Goal: Task Accomplishment & Management: Use online tool/utility

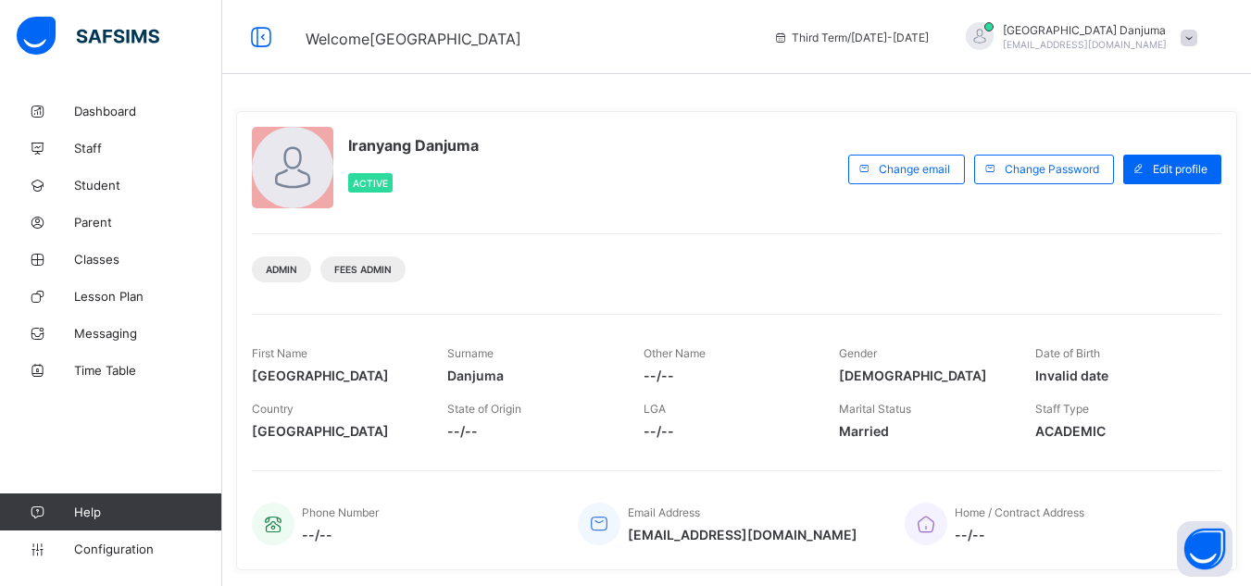
click at [685, 60] on div "Welcome Iranyang Third Term / 2024-2025 Iranyang Danjuma danjumaijoro@flexisaf.…" at bounding box center [625, 37] width 1251 height 74
click at [116, 178] on span "Student" at bounding box center [148, 185] width 148 height 15
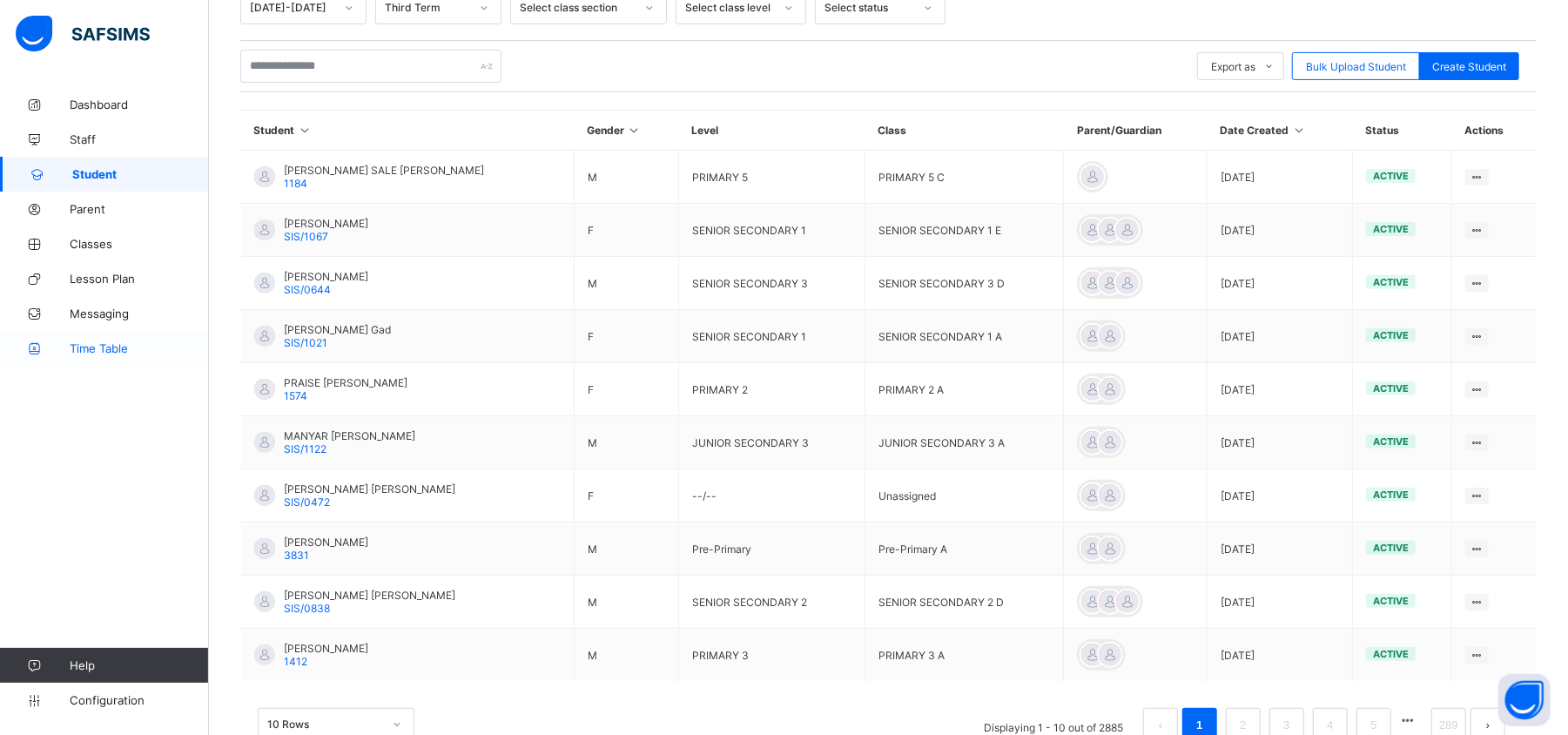
scroll to position [377, 0]
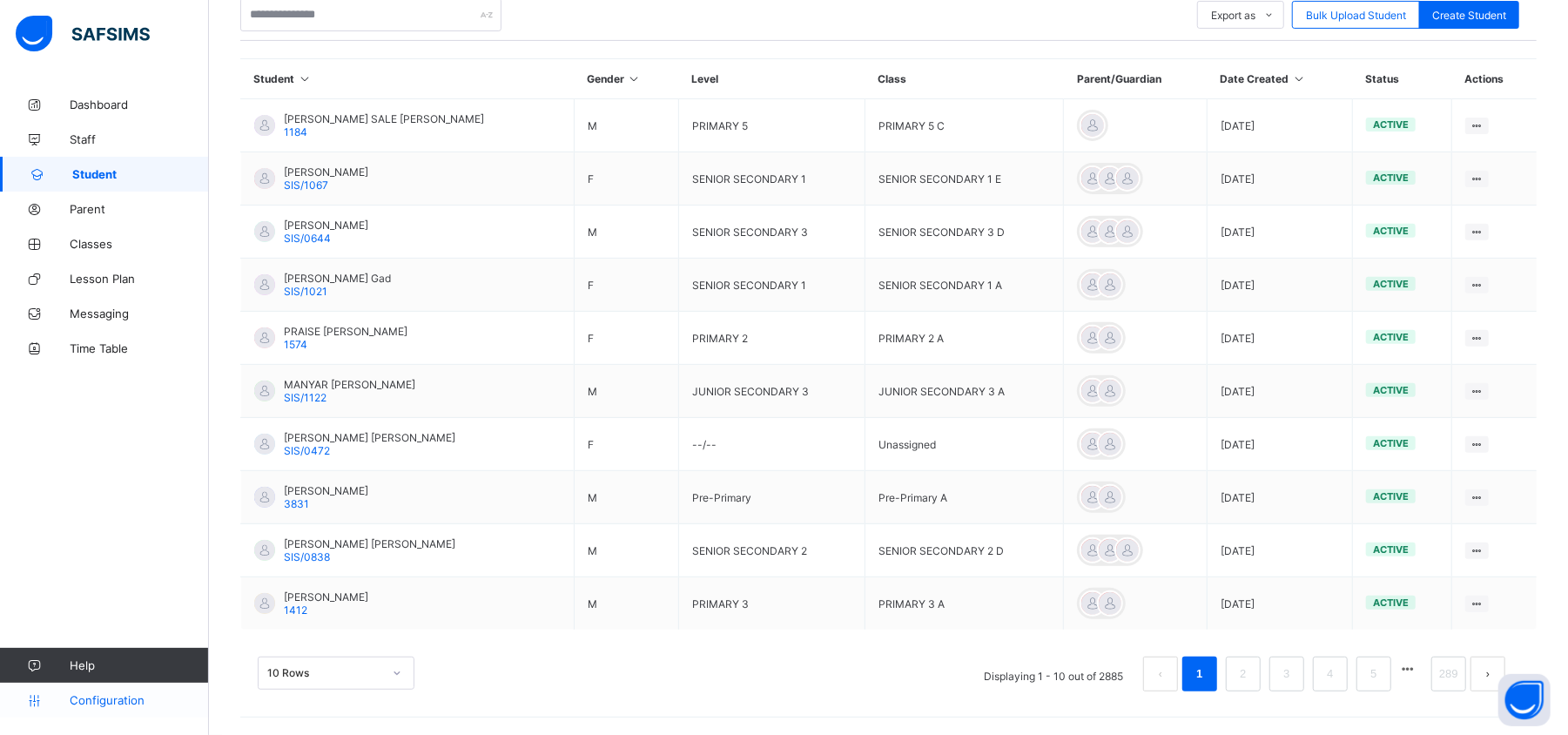
click at [120, 550] on span "Configuration" at bounding box center [138, 699] width 138 height 14
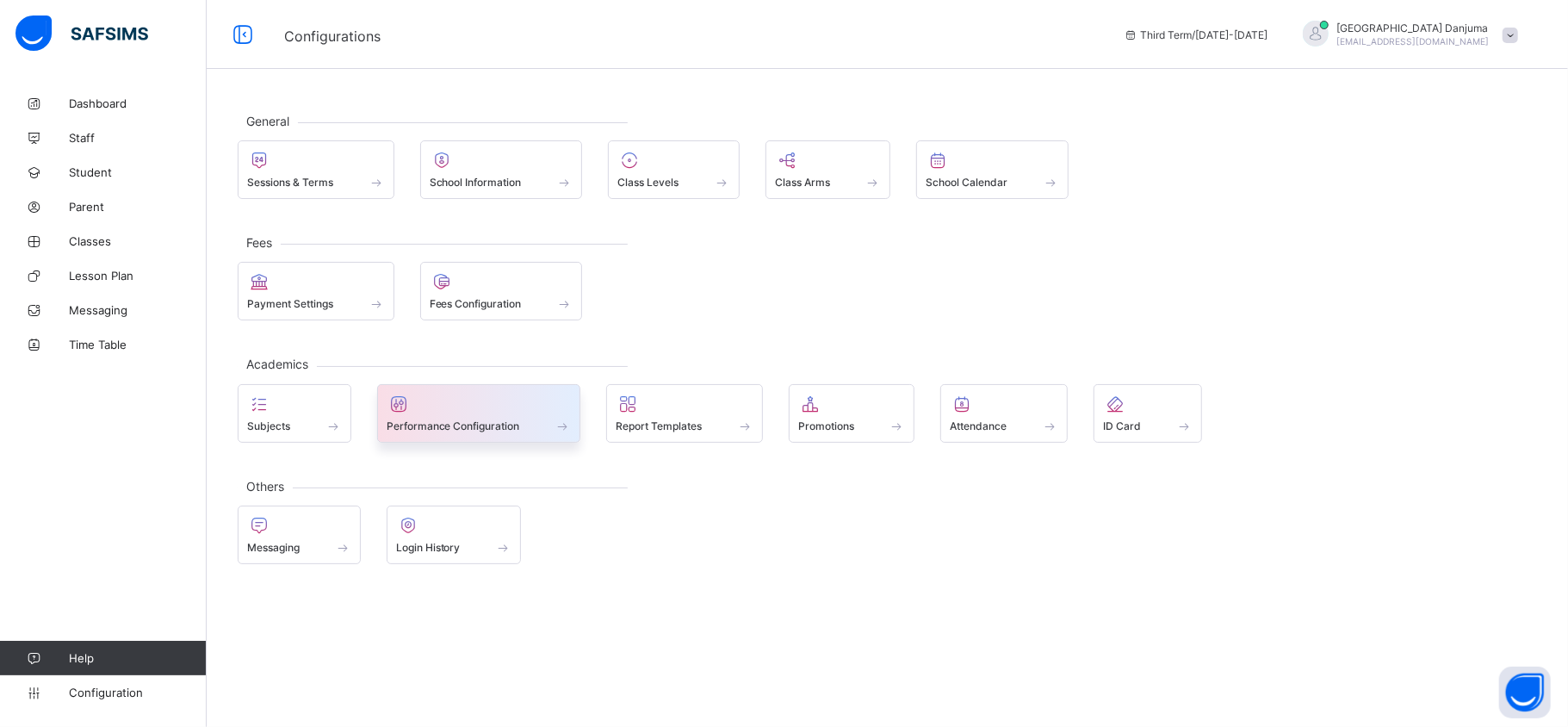
click at [504, 438] on div "Performance Configuration" at bounding box center [479, 413] width 204 height 59
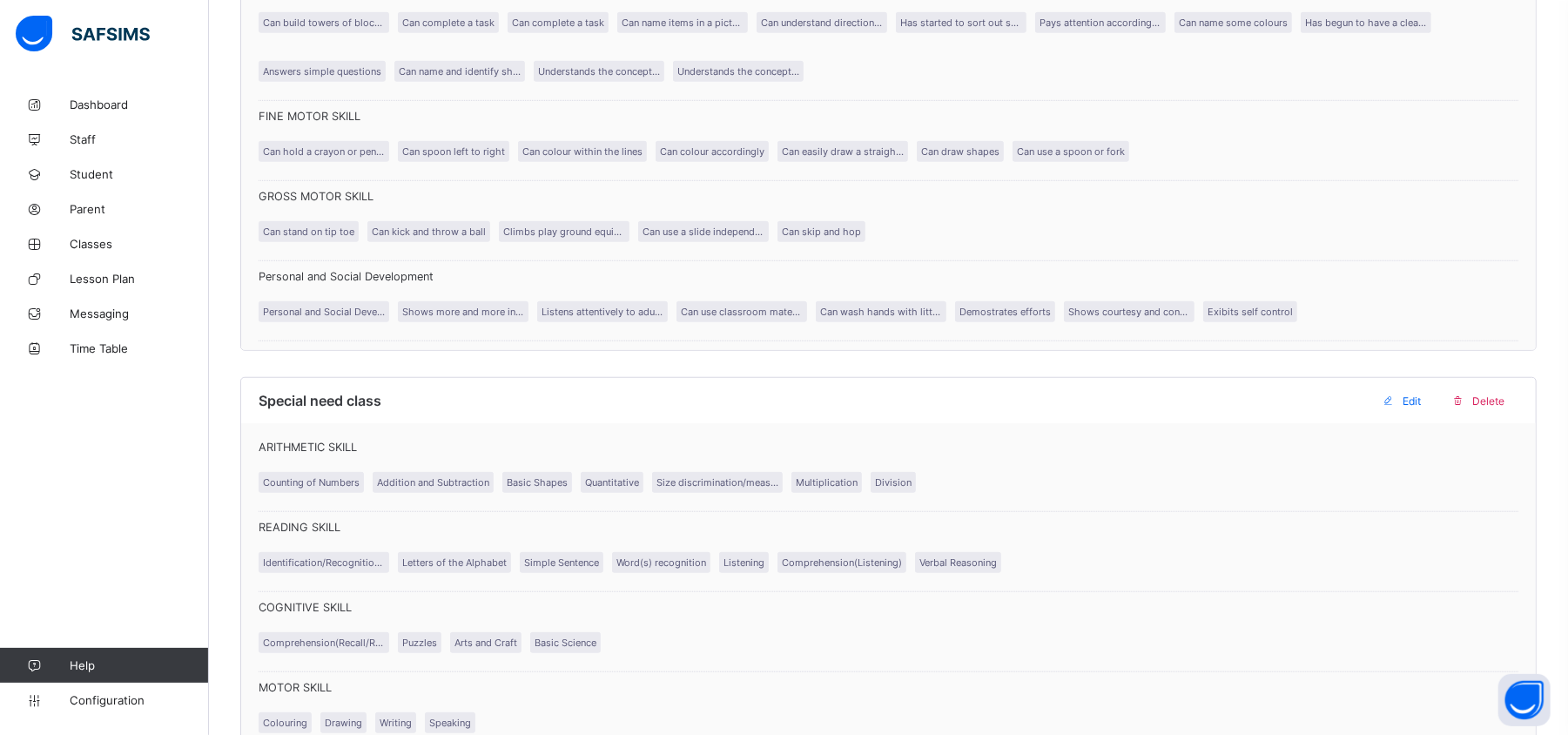
scroll to position [770, 0]
click at [106, 550] on span "Configuration" at bounding box center [138, 699] width 138 height 14
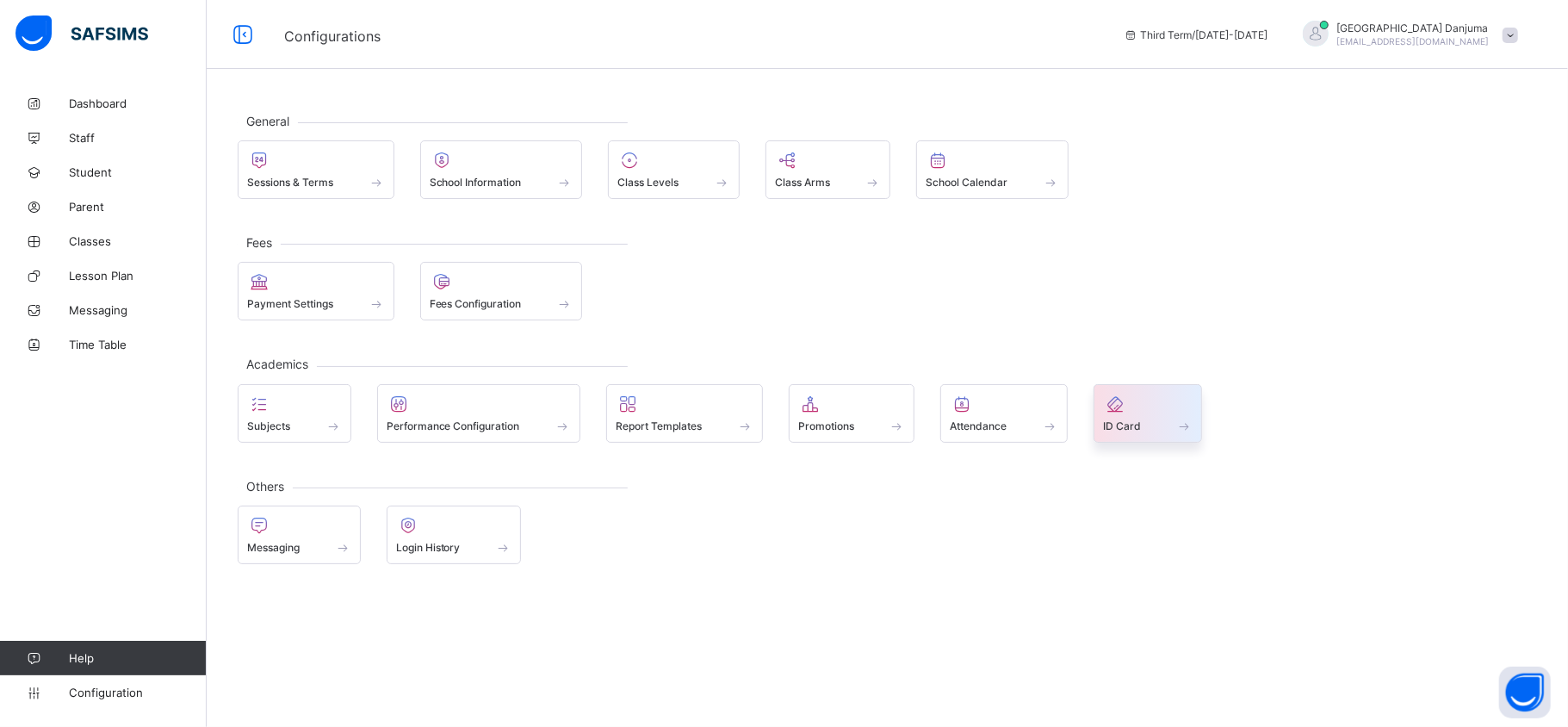
click at [1141, 430] on span "ID Card" at bounding box center [1122, 426] width 38 height 13
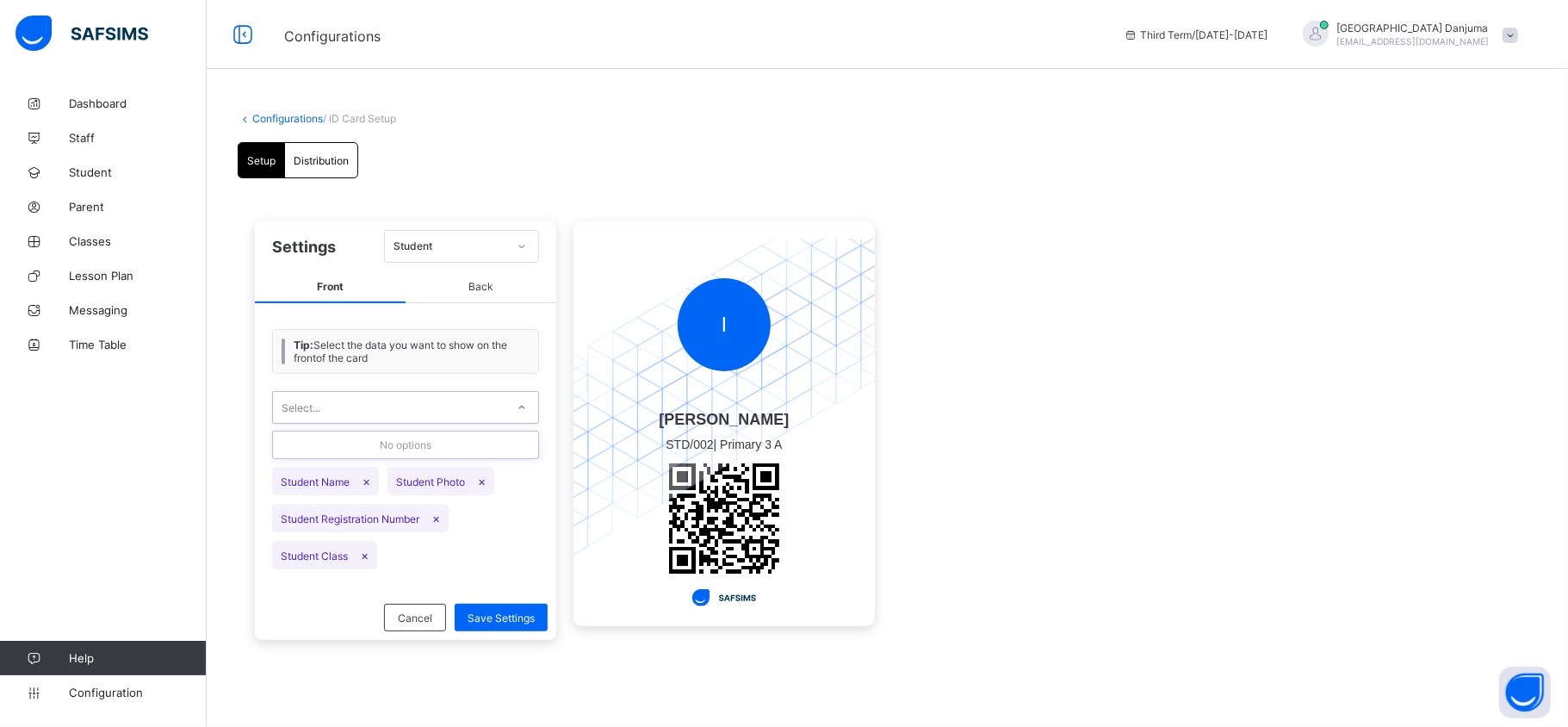
click at [484, 413] on div "Select..." at bounding box center [390, 407] width 233 height 24
click at [666, 184] on div "Setup Distribution Setup Distribution Settings Student Front Back Tip: Select t…" at bounding box center [887, 403] width 1299 height 523
click at [339, 166] on div "Distribution" at bounding box center [322, 160] width 73 height 34
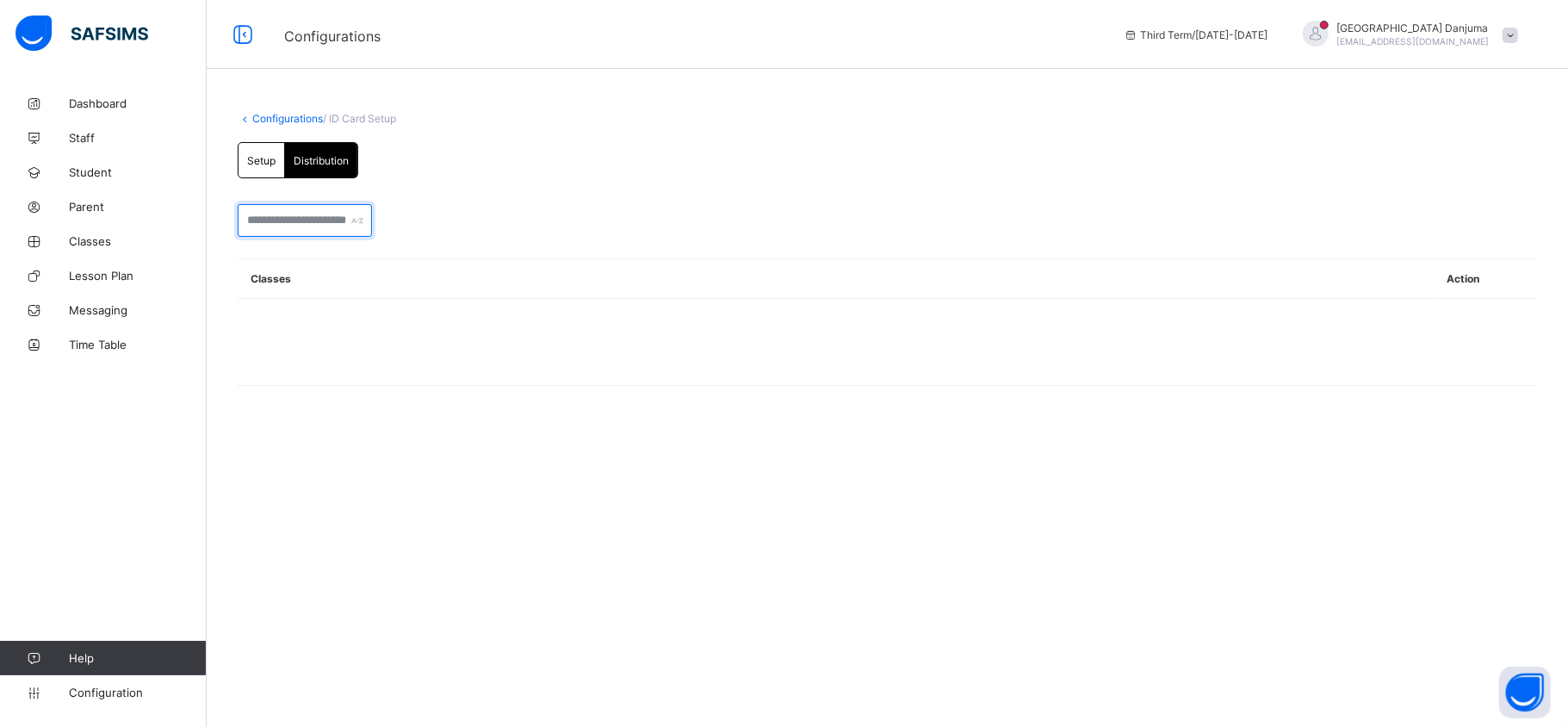
click at [334, 220] on input "text" at bounding box center [305, 219] width 134 height 33
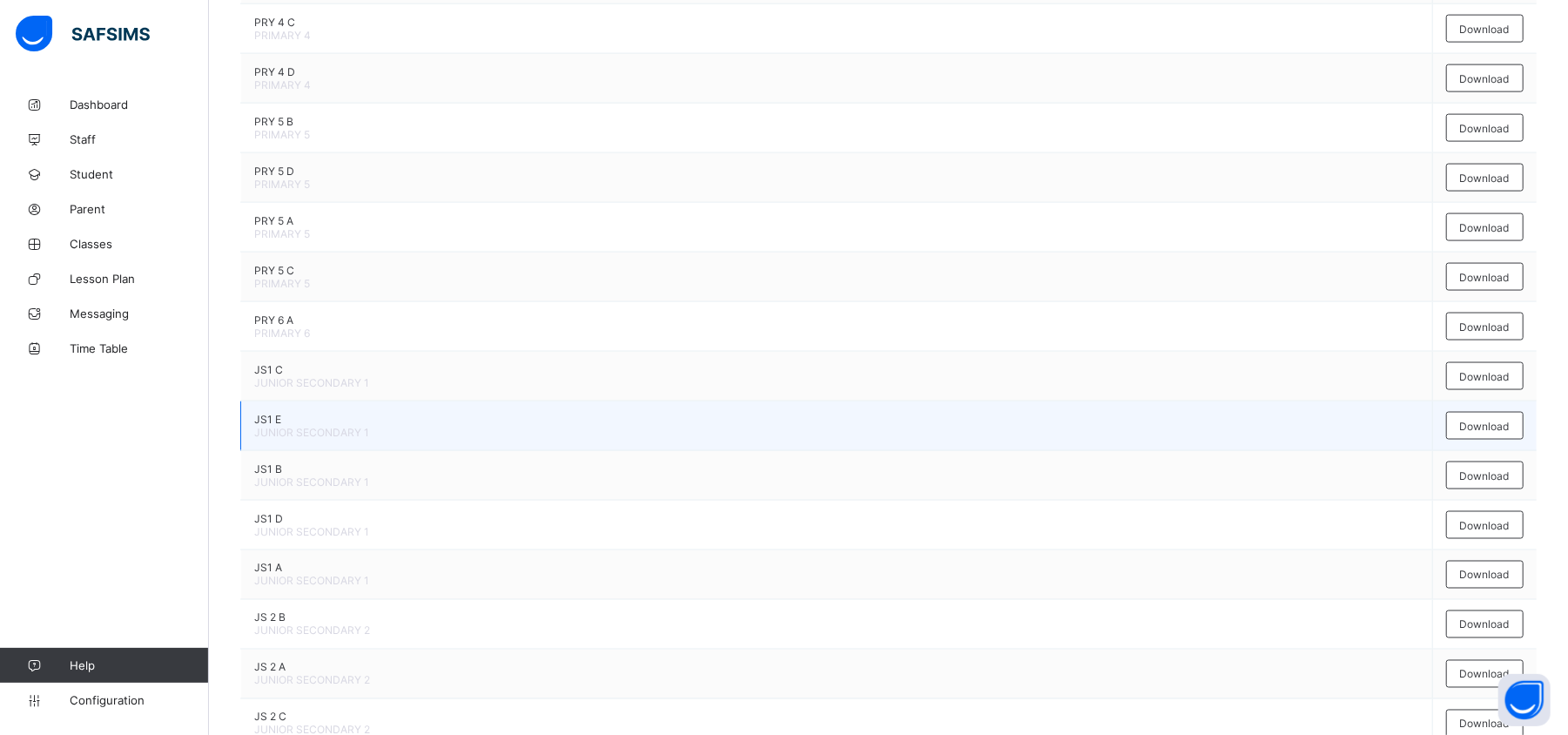
scroll to position [1794, 0]
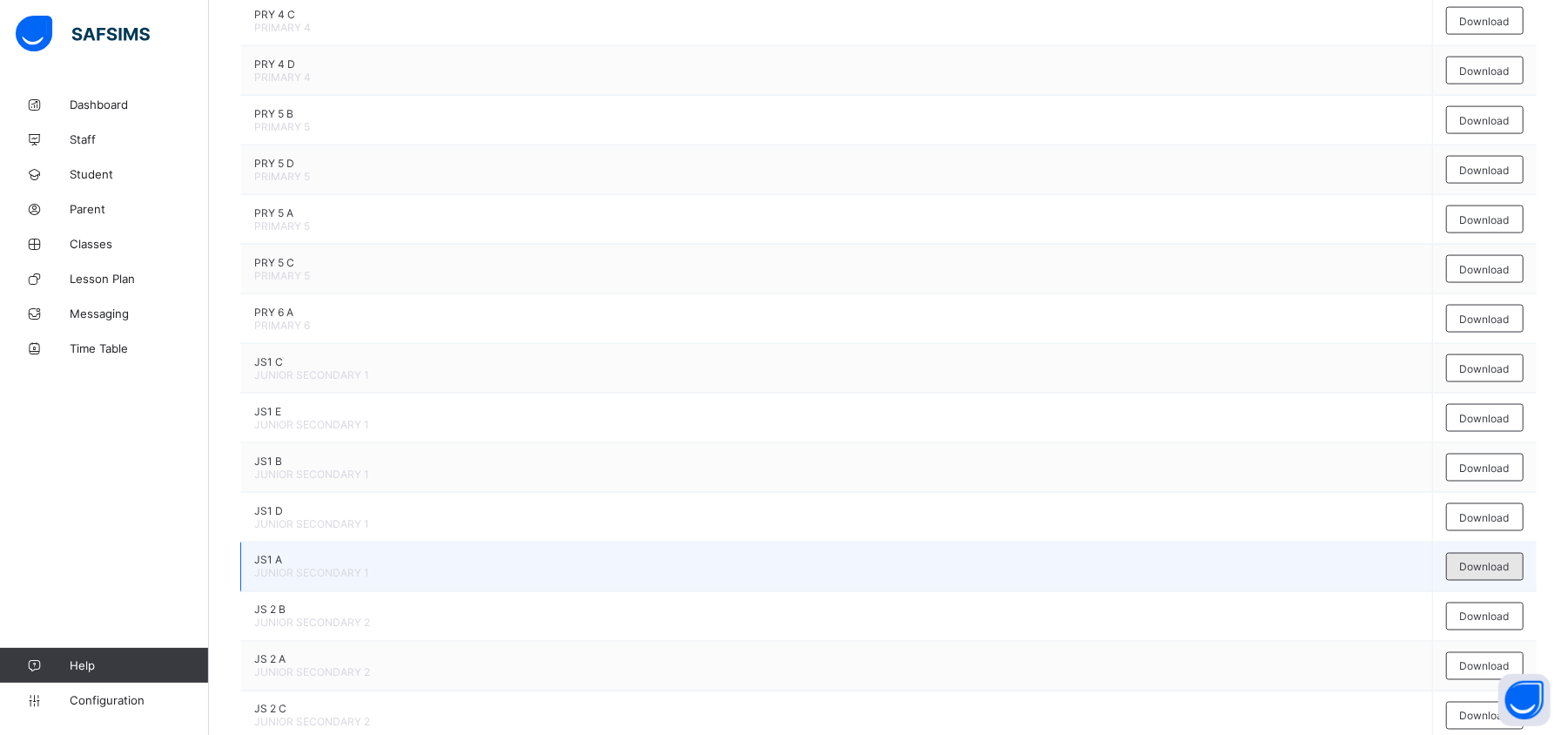
click at [1175, 550] on span "Download" at bounding box center [1484, 567] width 50 height 13
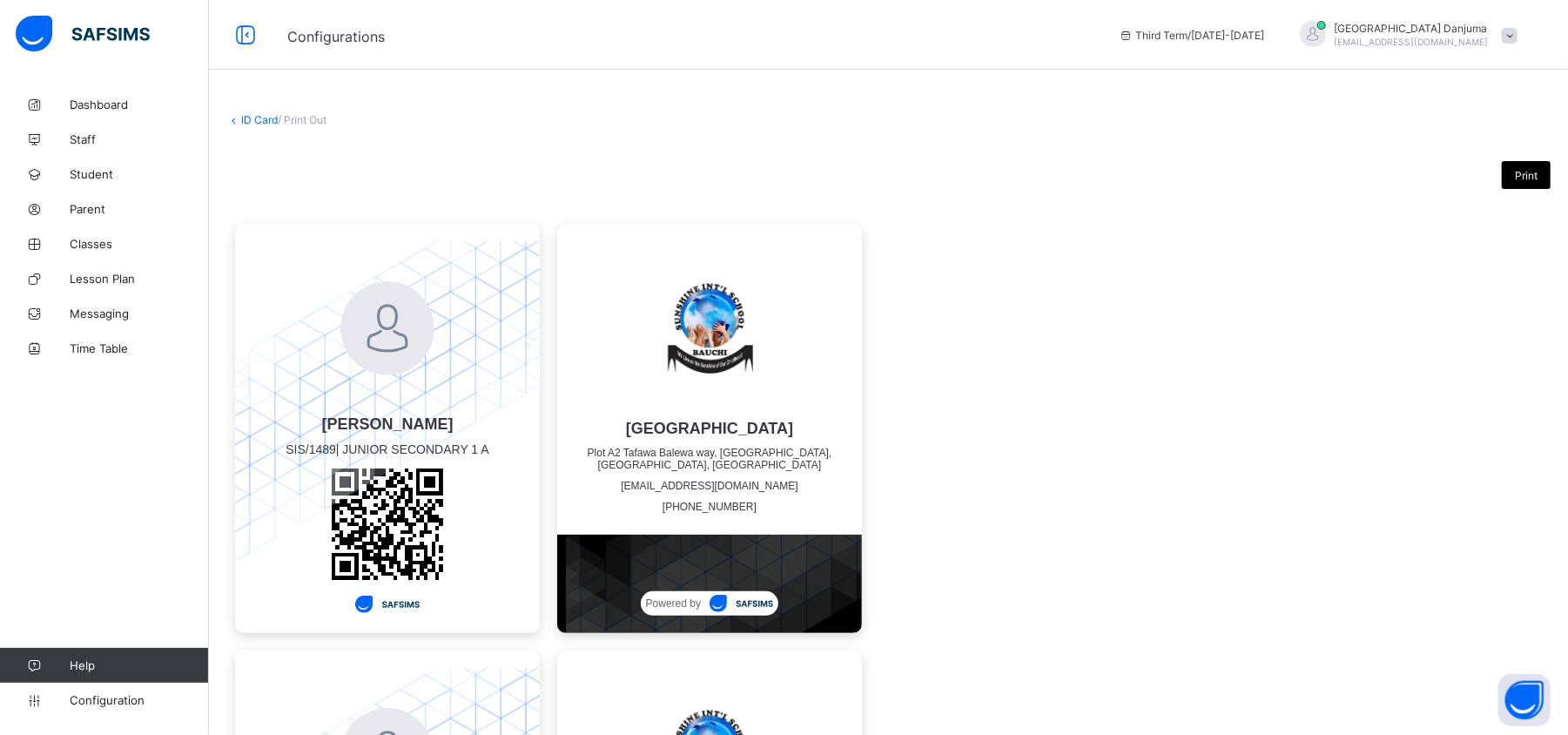
click at [1175, 167] on div "Print" at bounding box center [1526, 175] width 49 height 28
